Goal: Transaction & Acquisition: Obtain resource

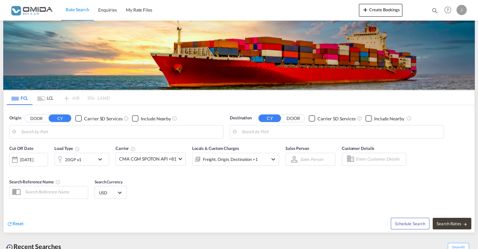
type input "Gdansk, PLGDN"
type input "[GEOGRAPHIC_DATA], [GEOGRAPHIC_DATA]"
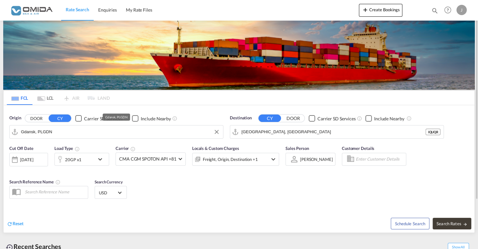
click at [73, 130] on input "Gdansk, PLGDN" at bounding box center [120, 132] width 199 height 10
click at [334, 129] on input "[GEOGRAPHIC_DATA], [GEOGRAPHIC_DATA]" at bounding box center [340, 132] width 199 height 10
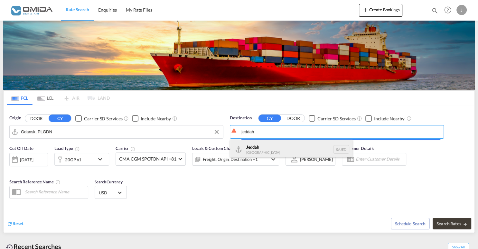
click at [279, 149] on body "Rate Search Enquiries My Rate Files Rate Search Enquiries My Rate Files" at bounding box center [239, 124] width 478 height 249
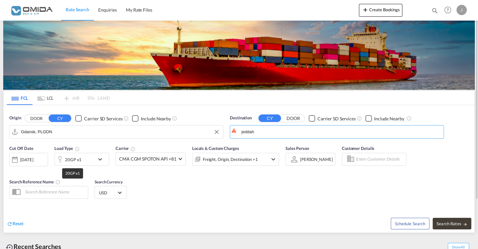
click at [75, 156] on div "20GP x1" at bounding box center [73, 159] width 16 height 9
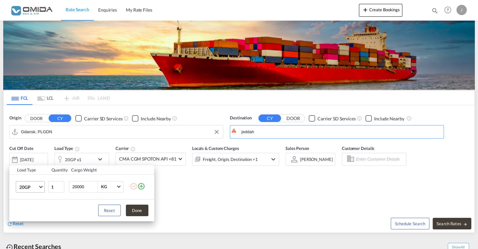
click at [35, 185] on span "20GP" at bounding box center [28, 187] width 19 height 6
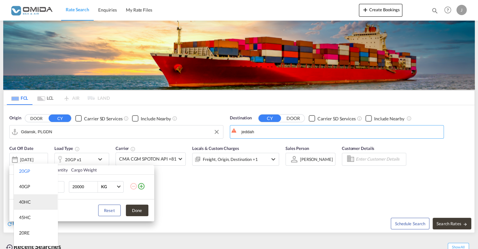
click at [41, 203] on md-option "40HC" at bounding box center [36, 201] width 44 height 15
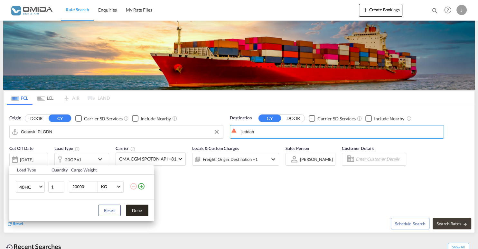
click at [134, 211] on button "Done" at bounding box center [137, 211] width 23 height 12
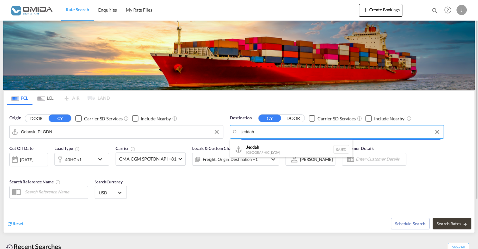
click at [275, 131] on input "jeddah" at bounding box center [340, 132] width 199 height 10
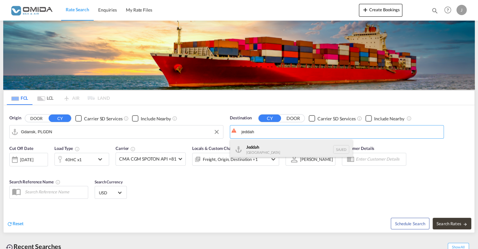
click at [274, 144] on div "Jeddah [GEOGRAPHIC_DATA] SAJED" at bounding box center [291, 149] width 122 height 19
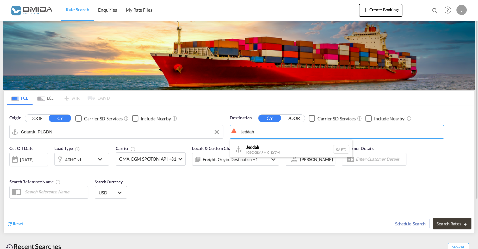
type input "Jeddah, SAJED"
click at [445, 222] on span "Search Rates" at bounding box center [451, 223] width 31 height 5
type input "PLGDN to SAJED / [DATE]"
